Goal: Check status: Check status

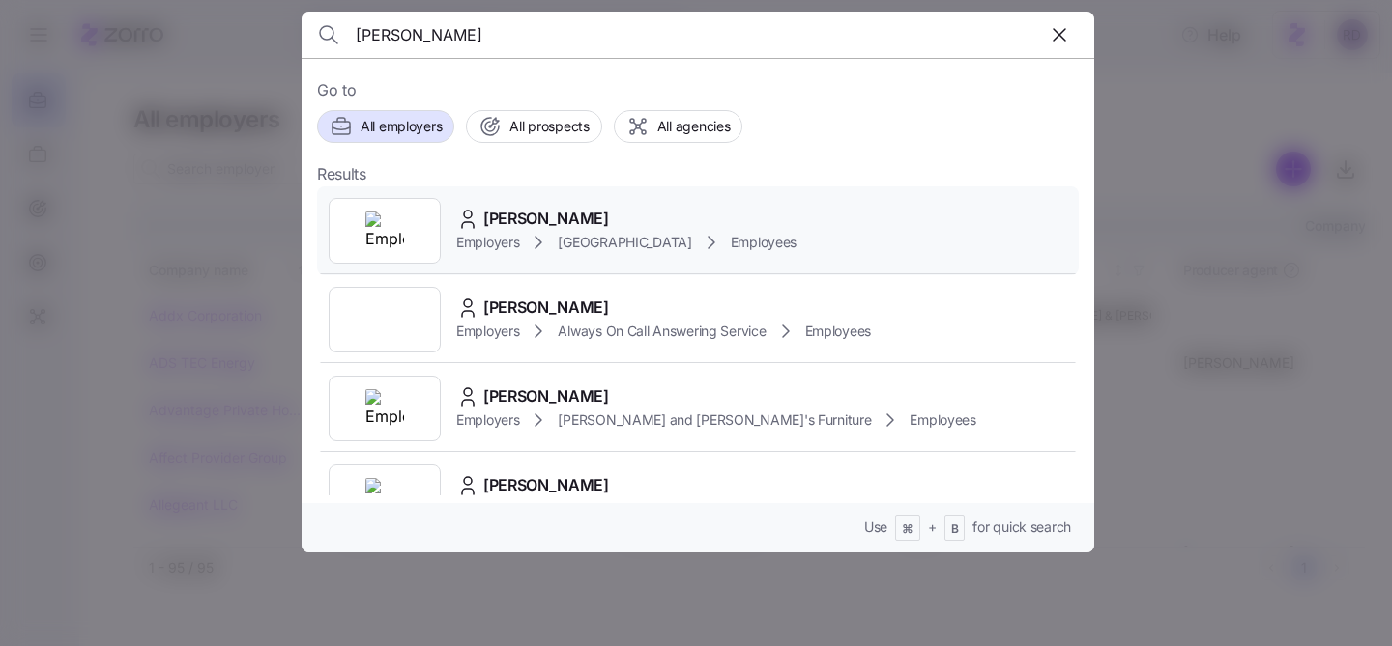
type input "[PERSON_NAME]"
click at [551, 210] on span "[PERSON_NAME]" at bounding box center [546, 219] width 126 height 24
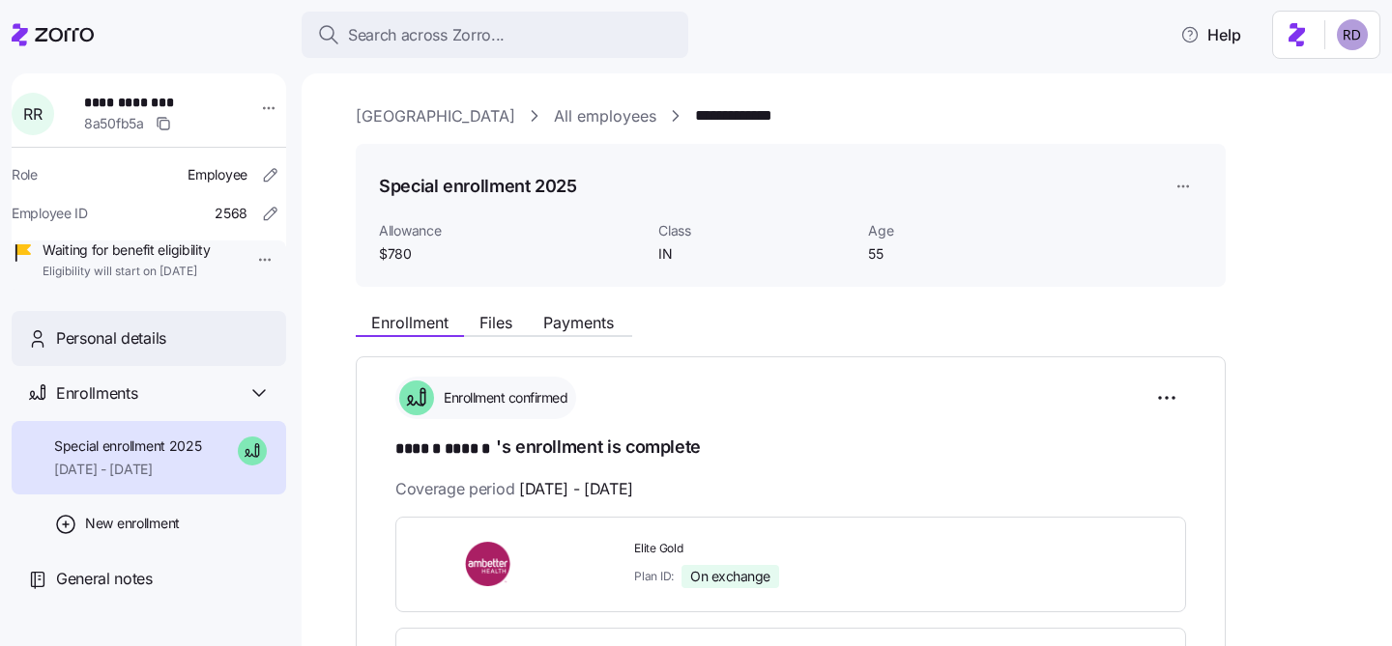
click at [149, 352] on div "Personal details" at bounding box center [149, 338] width 274 height 55
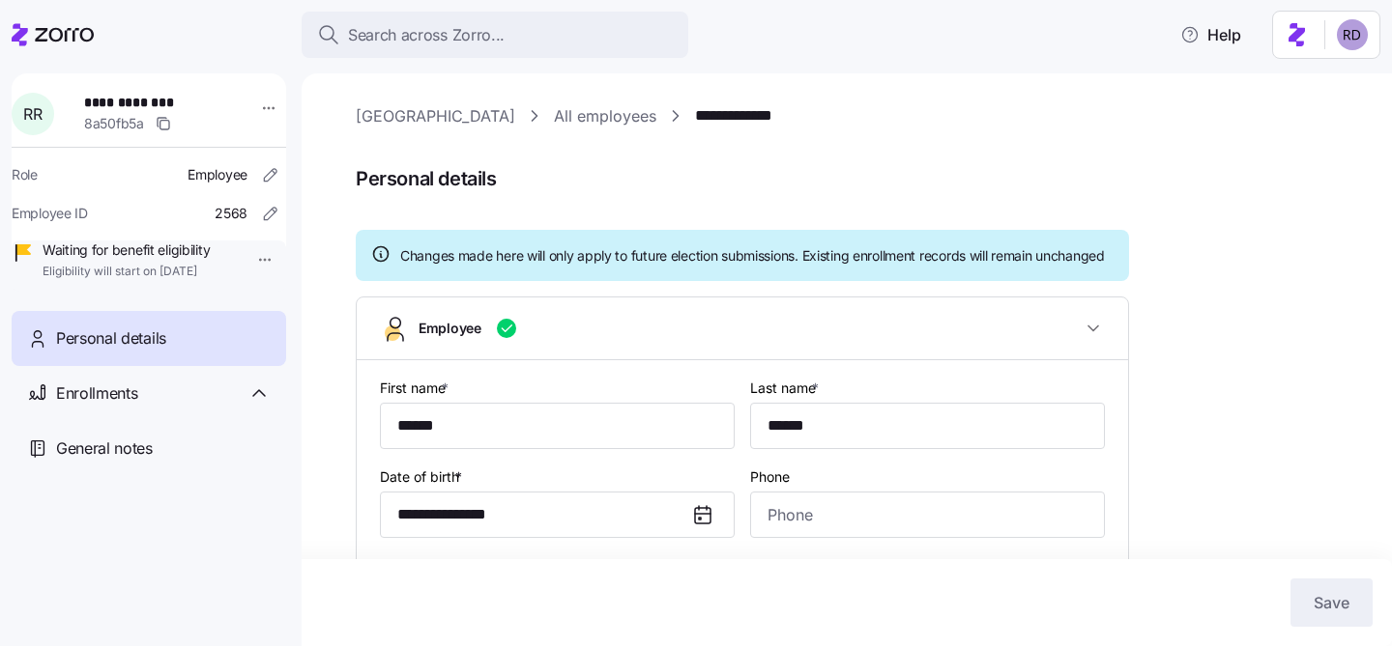
type input "IN"
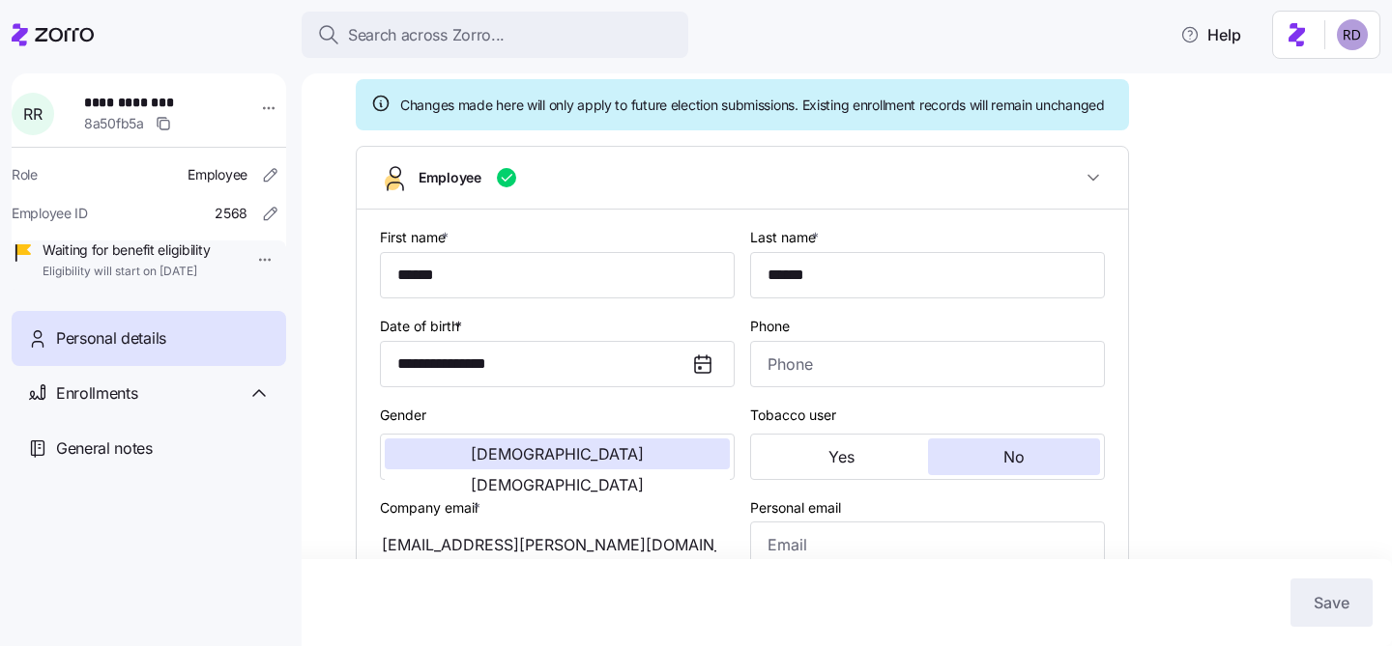
scroll to position [119, 0]
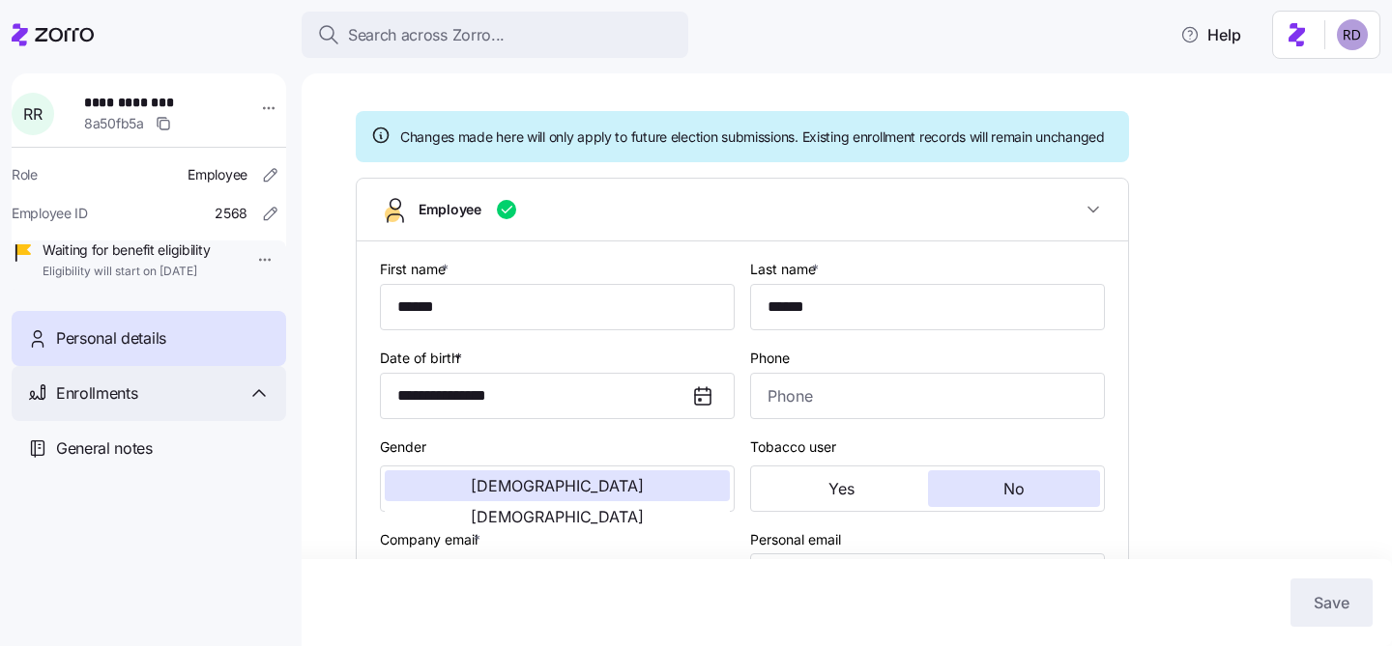
click at [92, 408] on div "Enrollments" at bounding box center [149, 393] width 274 height 55
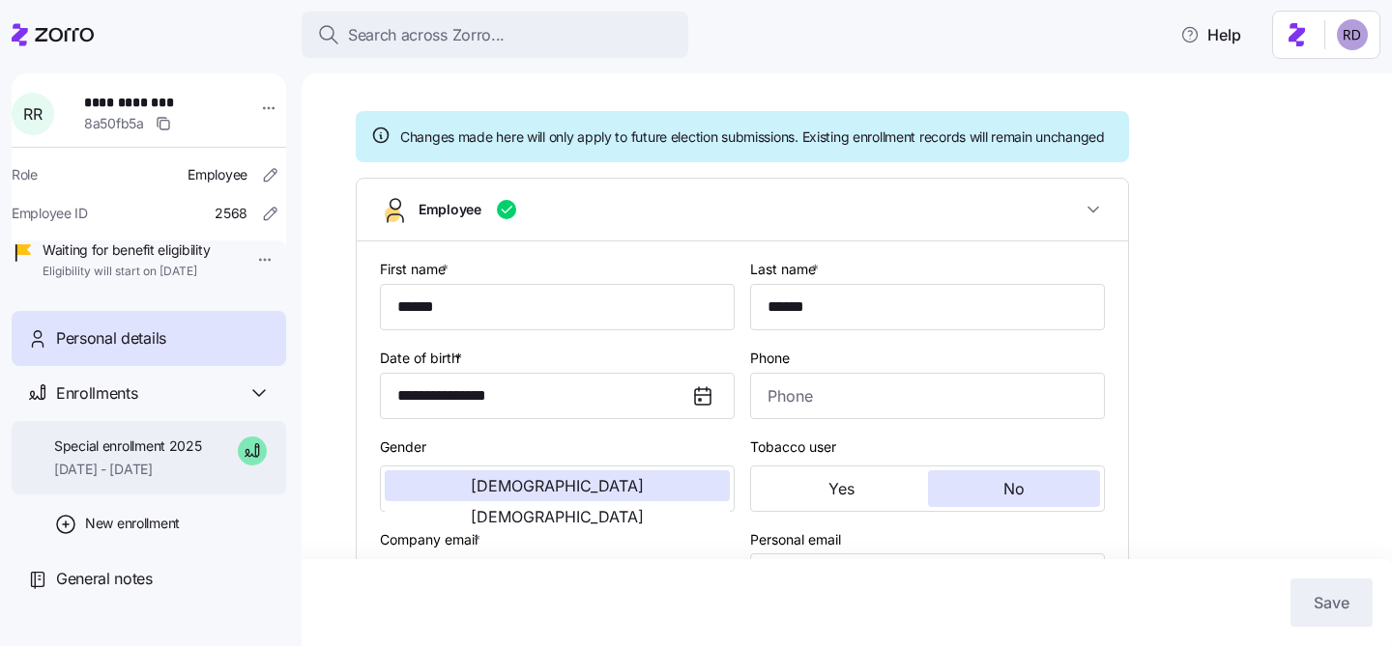
click at [129, 480] on div "Special enrollment 2025 [DATE] - [DATE]" at bounding box center [128, 458] width 148 height 43
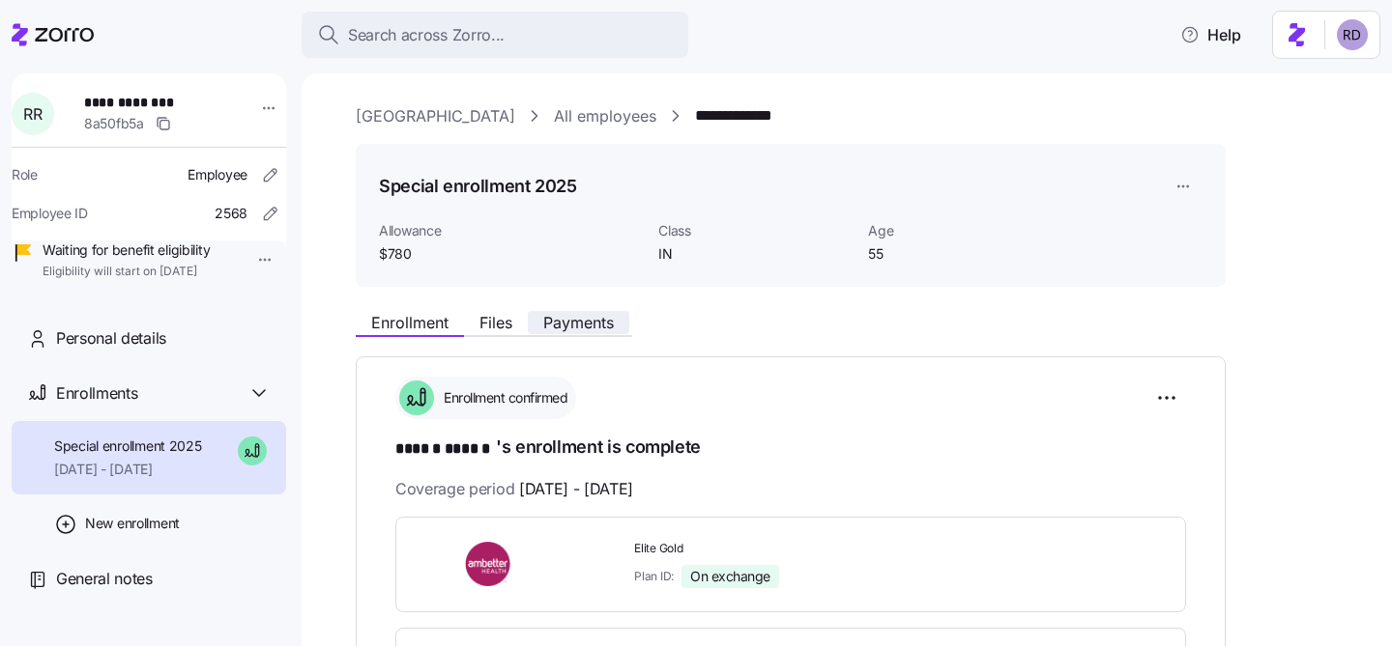
click at [561, 317] on span "Payments" at bounding box center [578, 322] width 71 height 15
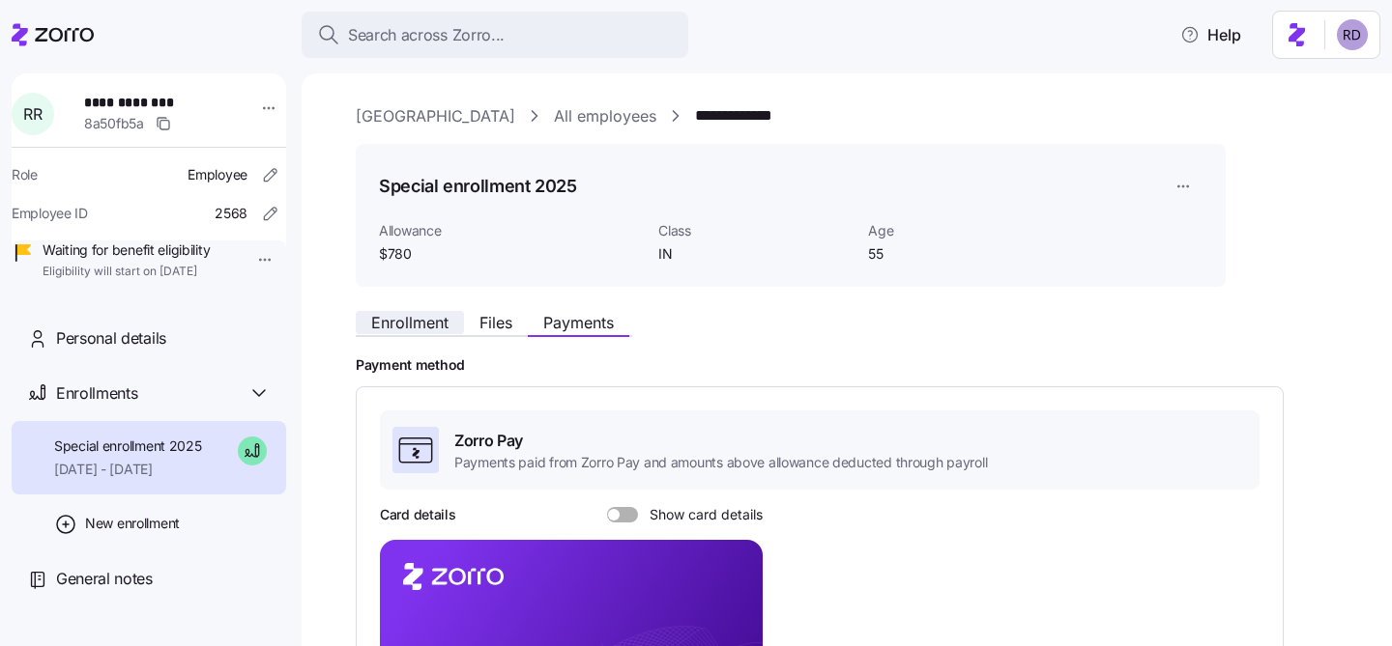
click at [421, 330] on span "Enrollment" at bounding box center [409, 322] width 77 height 15
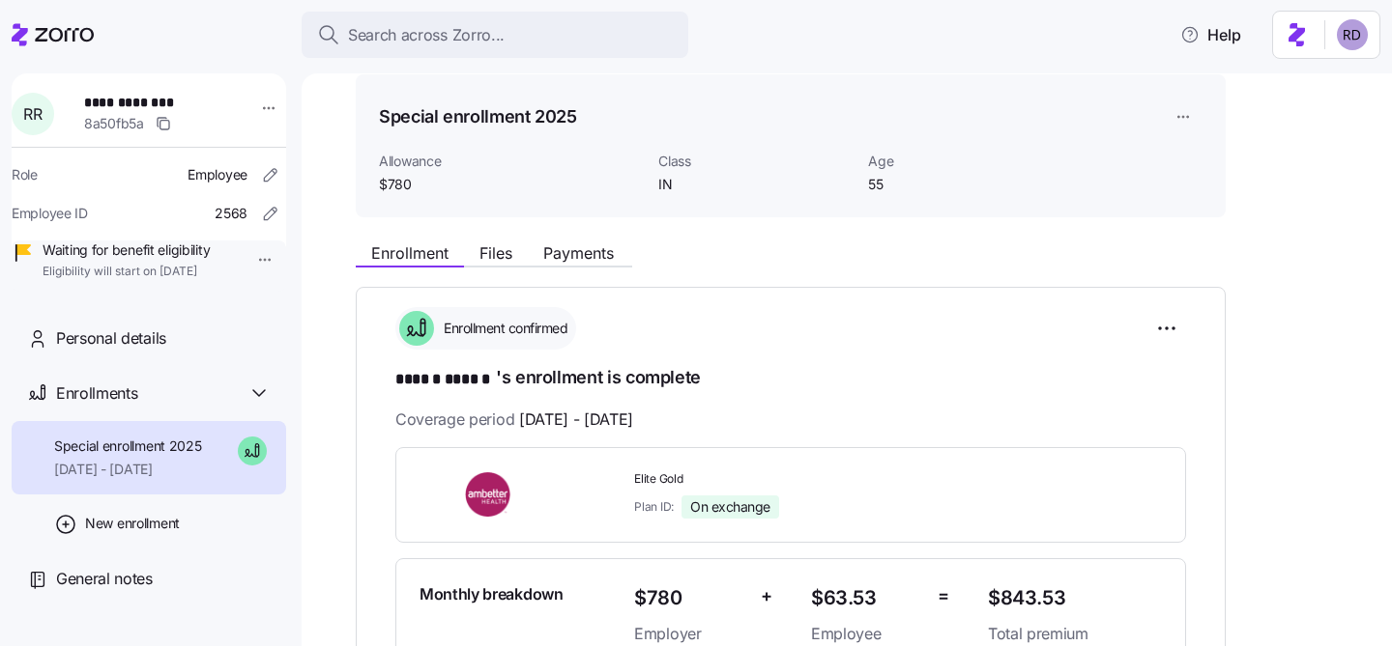
scroll to position [72, 0]
